Goal: Find specific page/section: Find specific page/section

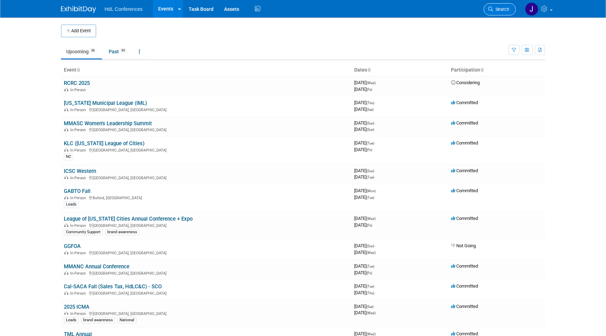
click at [500, 6] on link "Search" at bounding box center [499, 9] width 32 height 12
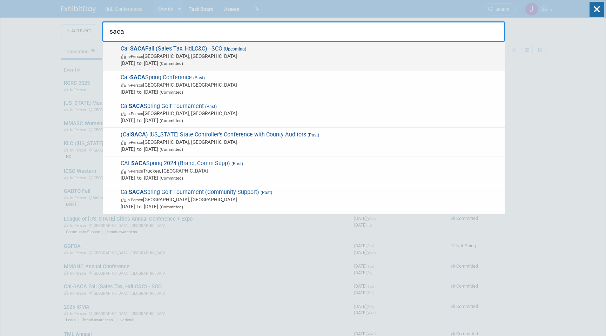
type input "saca"
click at [274, 52] on span "Cal- SACA Fall (Sales Tax, HdLC&C) - SCO (Upcoming) In-Person [GEOGRAPHIC_DATA]…" at bounding box center [309, 55] width 382 height 21
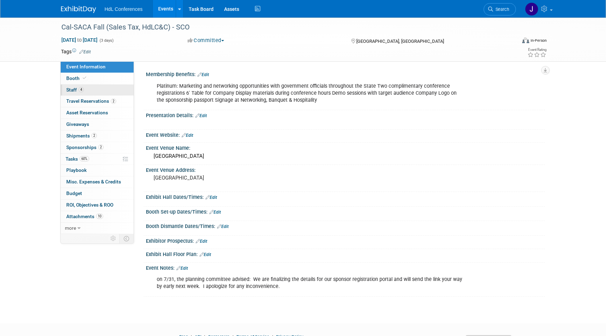
click at [93, 90] on link "4 Staff 4" at bounding box center [97, 89] width 73 height 11
